Goal: Task Accomplishment & Management: Complete application form

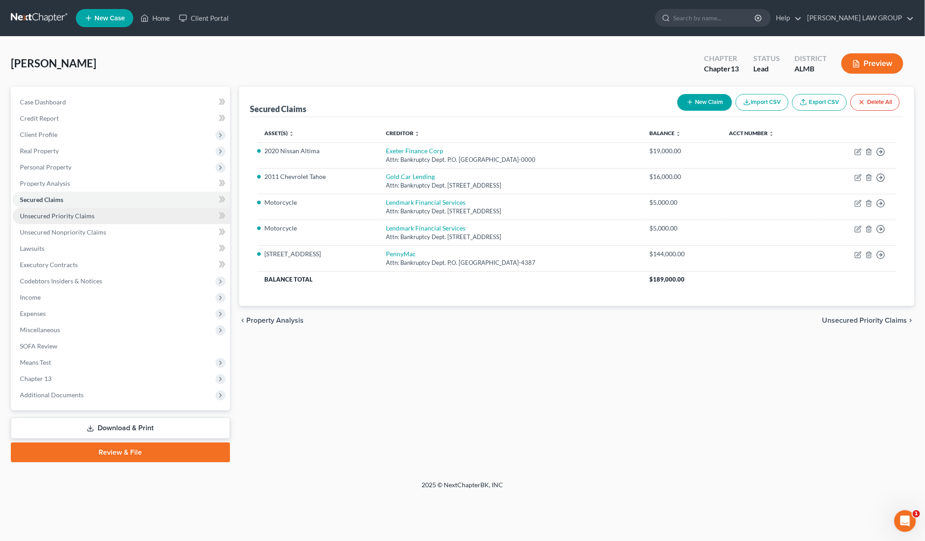
click at [59, 216] on span "Unsecured Priority Claims" at bounding box center [57, 216] width 75 height 8
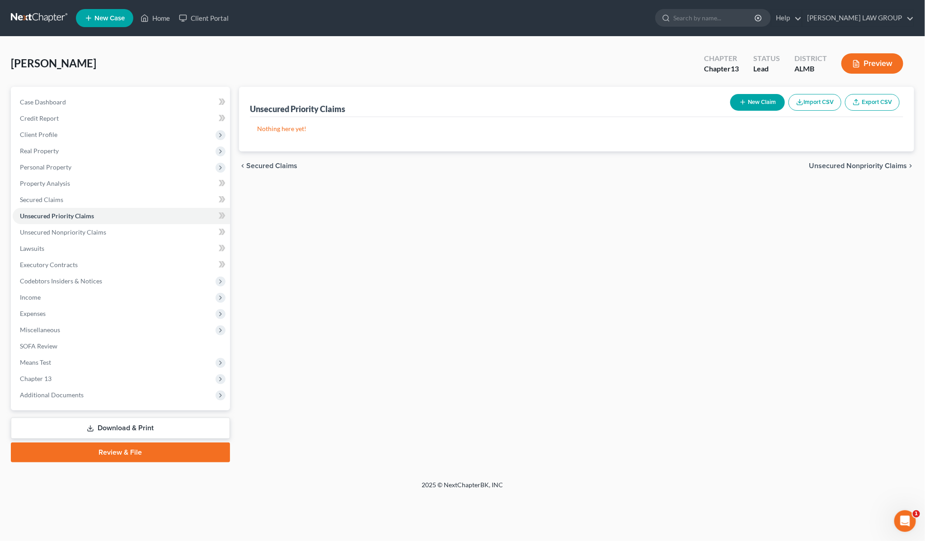
click at [754, 102] on button "New Claim" at bounding box center [758, 102] width 55 height 17
select select "0"
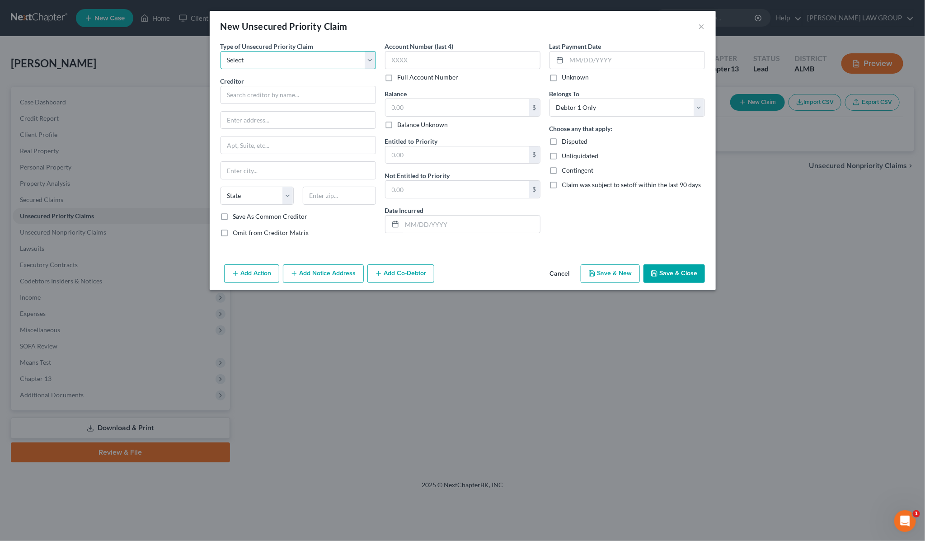
click at [285, 60] on select "Select Taxes & Other Government Units Domestic Support Obligations Extensions o…" at bounding box center [299, 60] width 156 height 18
select select "0"
click at [221, 51] on select "Select Taxes & Other Government Units Domestic Support Obligations Extensions o…" at bounding box center [299, 60] width 156 height 18
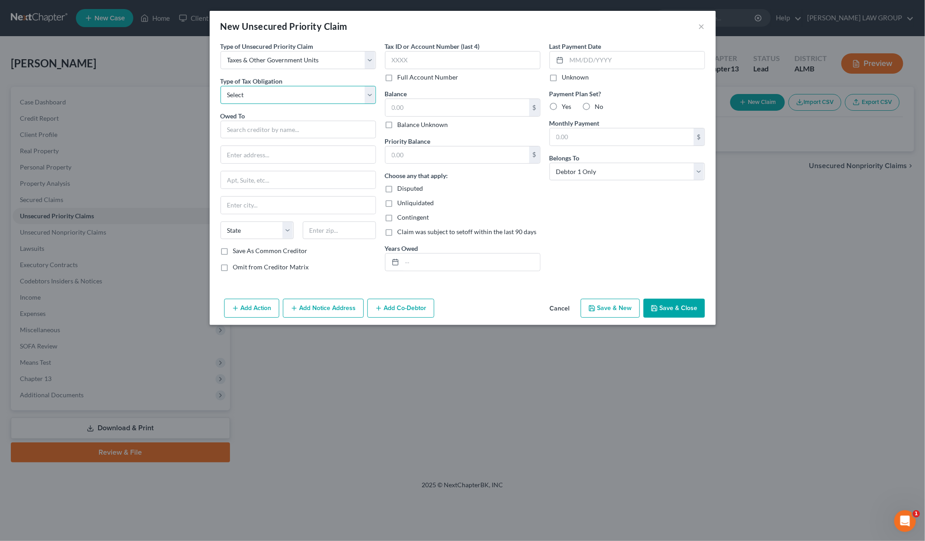
drag, startPoint x: 276, startPoint y: 92, endPoint x: 277, endPoint y: 98, distance: 6.4
click at [276, 92] on select "Select Federal City State Franchise Tax Board Other" at bounding box center [299, 95] width 156 height 18
select select "0"
click at [221, 86] on select "Select Federal City State Franchise Tax Board Other" at bounding box center [299, 95] width 156 height 18
click at [269, 134] on input "text" at bounding box center [299, 130] width 156 height 18
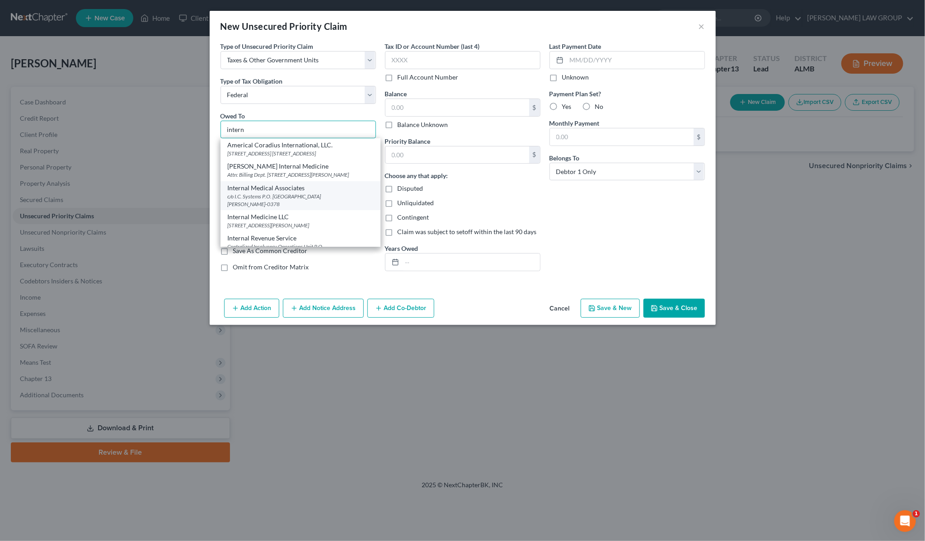
scroll to position [57, 0]
click at [288, 194] on div "Centralized Insolvency Operations Unit P.O. [GEOGRAPHIC_DATA]-7346" at bounding box center [301, 193] width 146 height 15
type input "Internal Revenue Service"
type input "Centralized Insolvency Operations Unit"
type input "P.O. Box 7346"
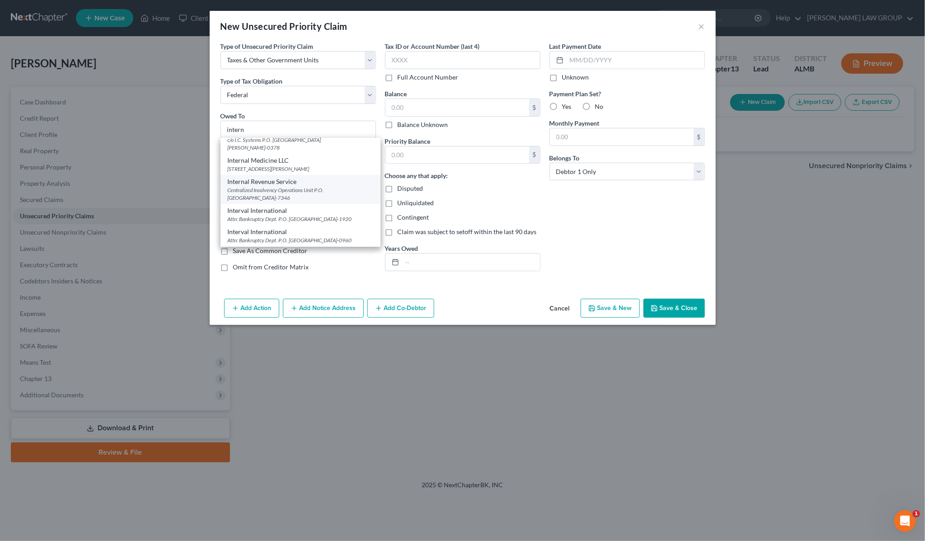
type input "[GEOGRAPHIC_DATA]"
select select "39"
type input "19101-7346"
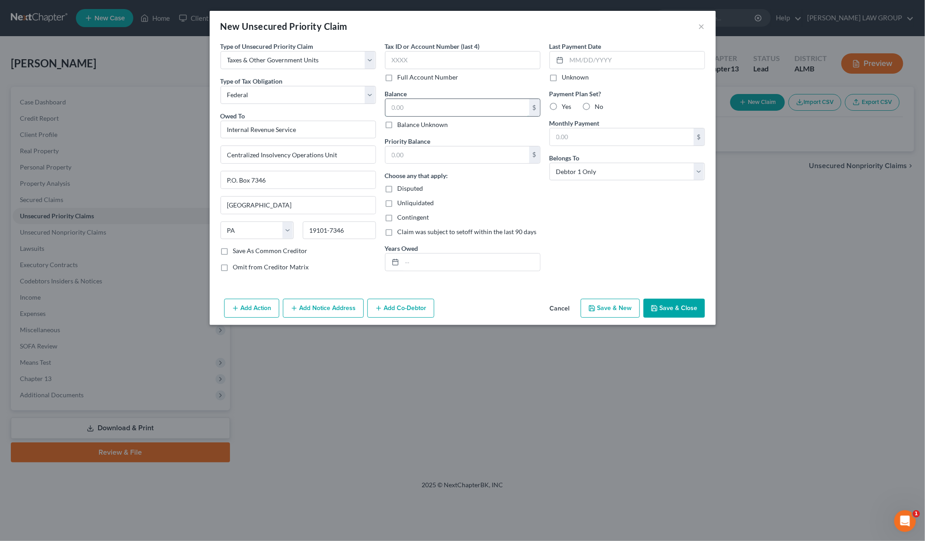
click at [437, 103] on input "text" at bounding box center [458, 107] width 144 height 17
type input "24,500"
click at [464, 158] on input "text" at bounding box center [458, 154] width 144 height 17
type input "24,500"
click at [310, 309] on button "Add Notice Address" at bounding box center [323, 308] width 81 height 19
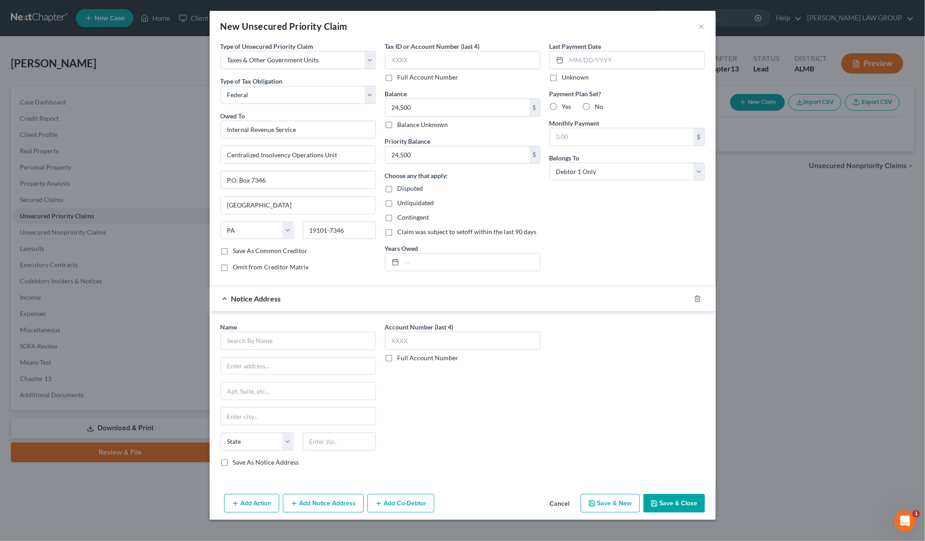
drag, startPoint x: 316, startPoint y: 330, endPoint x: 307, endPoint y: 342, distance: 15.2
click at [316, 331] on div "Name *" at bounding box center [299, 336] width 156 height 28
click at [307, 341] on input "text" at bounding box center [299, 341] width 156 height 18
click at [274, 381] on div "[DEMOGRAPHIC_DATA] Attorney General" at bounding box center [288, 377] width 121 height 9
type input "[DEMOGRAPHIC_DATA] Attorney General"
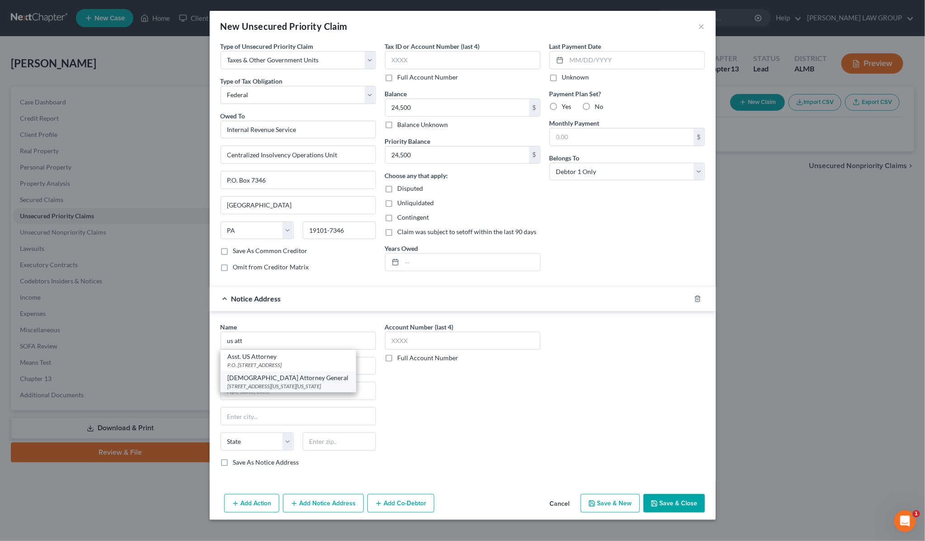
type input "[STREET_ADDRESS][US_STATE]"
type input "[US_STATE]"
select select "8"
type input "20530-0001"
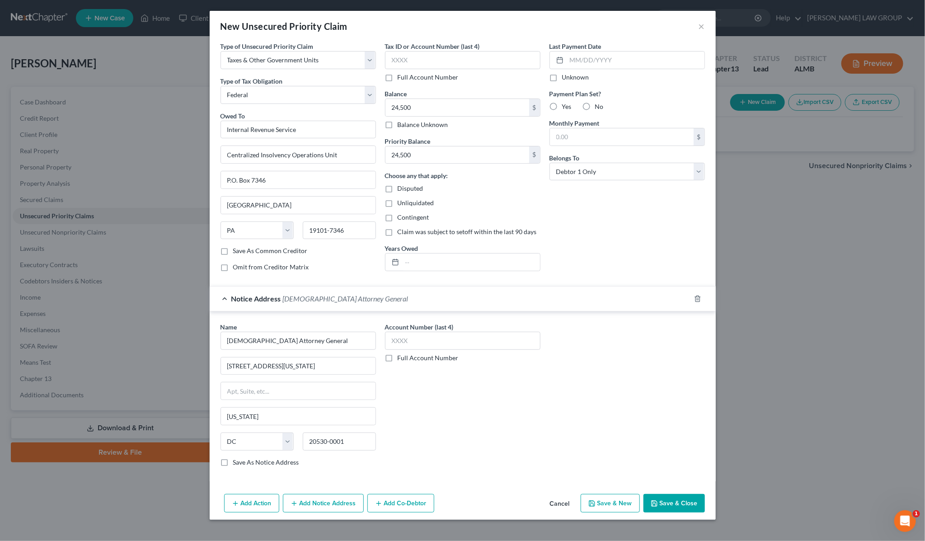
click at [339, 506] on button "Add Notice Address" at bounding box center [323, 503] width 81 height 19
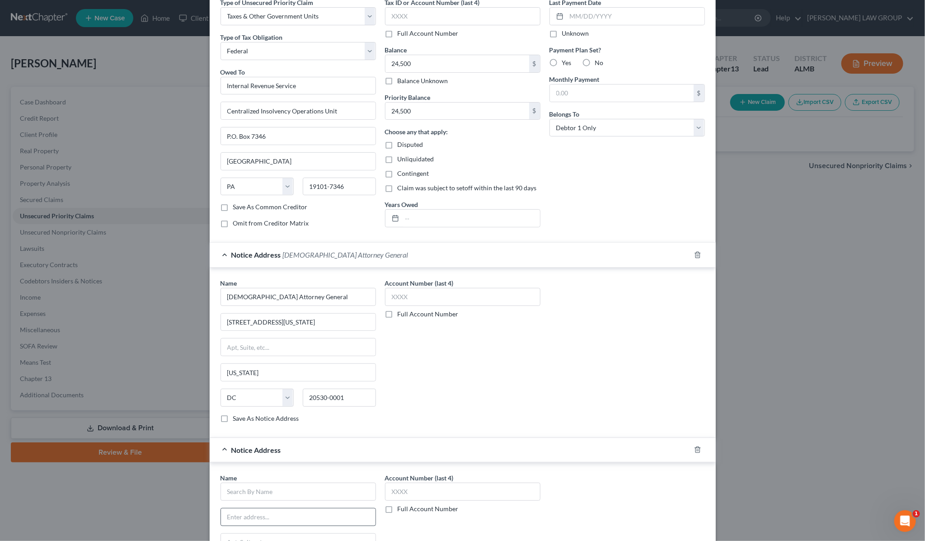
scroll to position [189, 0]
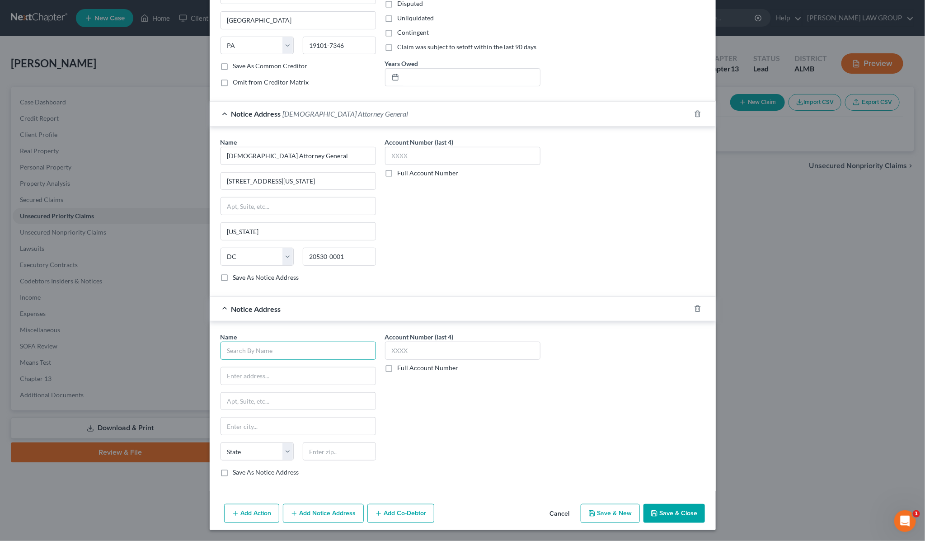
click at [272, 354] on input "text" at bounding box center [299, 351] width 156 height 18
drag, startPoint x: 272, startPoint y: 354, endPoint x: 193, endPoint y: 352, distance: 79.1
click at [193, 352] on div "New Unsecured Priority Claim × Type of Unsecured Priority Claim * Select Taxes …" at bounding box center [462, 270] width 925 height 541
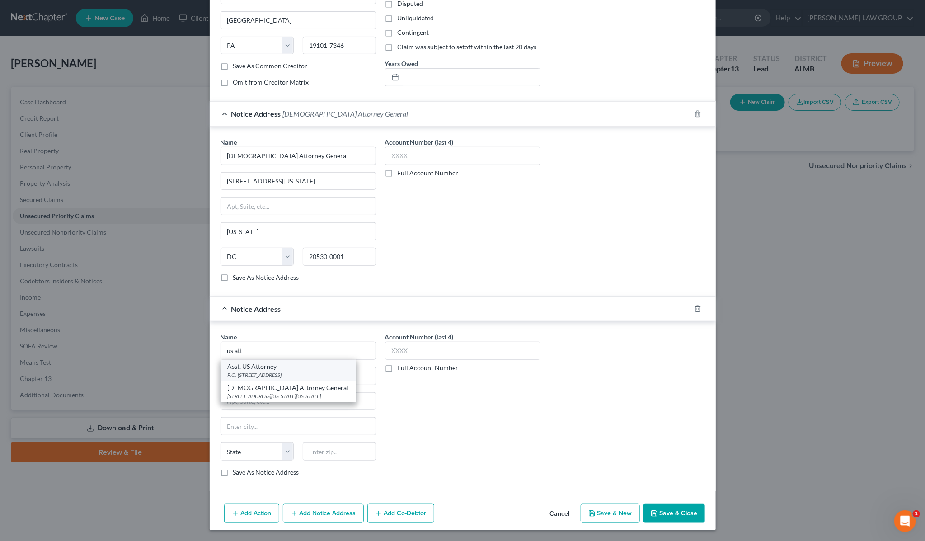
click at [252, 365] on div "Asst. US Attorney" at bounding box center [288, 366] width 121 height 9
type input "Asst. US Attorney"
type input "P.O. Box 197"
type input "[PERSON_NAME]"
select select "0"
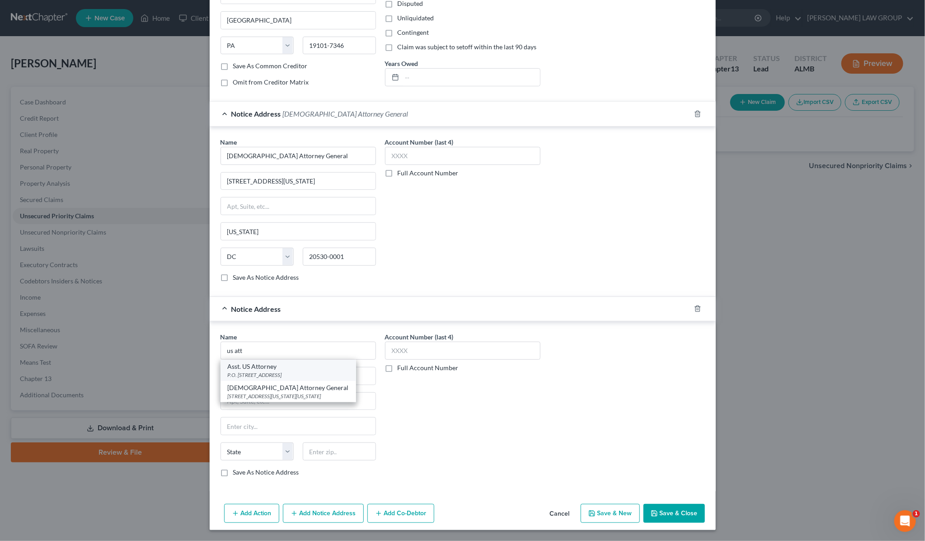
type input "36101"
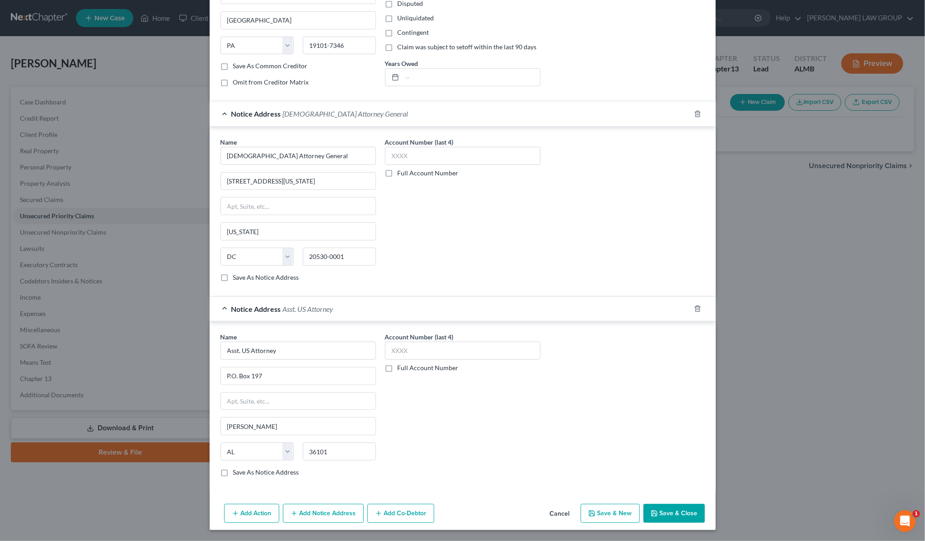
click at [663, 515] on button "Save & Close" at bounding box center [674, 513] width 61 height 19
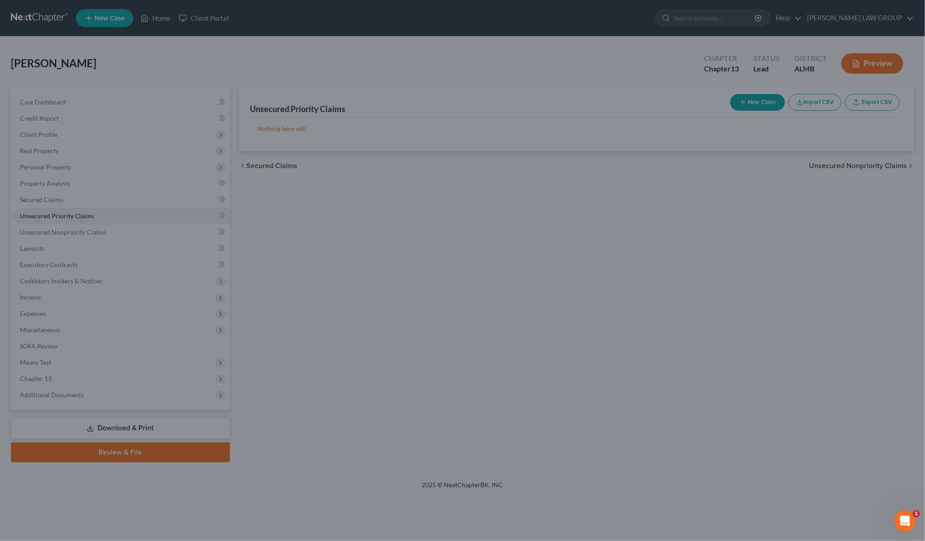
type input "24,500.00"
type input "0.00"
